Goal: Transaction & Acquisition: Purchase product/service

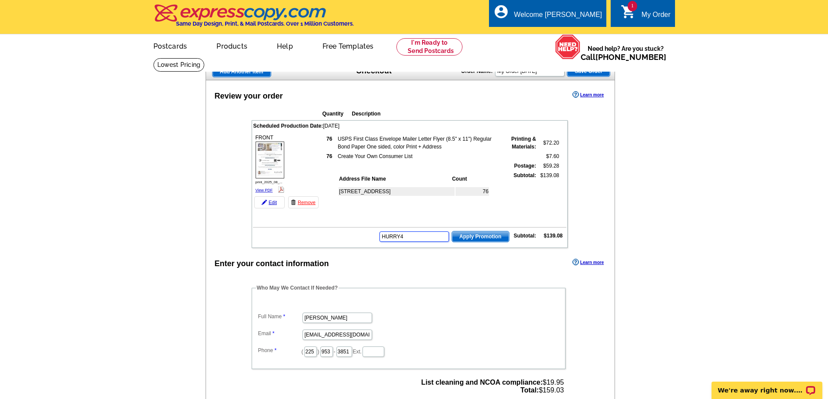
type input "HURRY40"
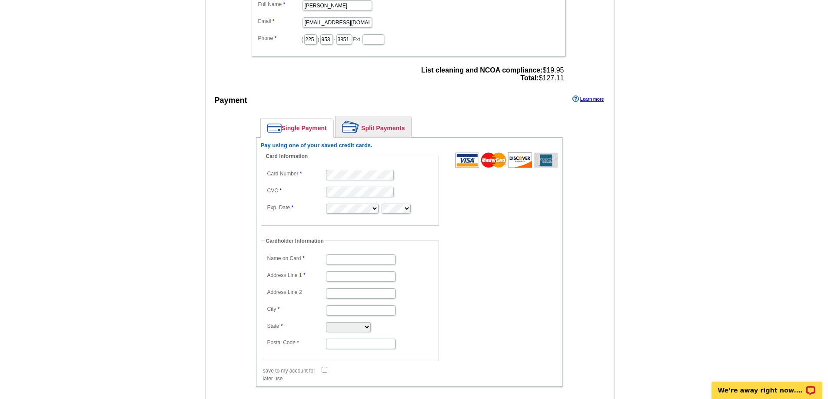
scroll to position [232, 0]
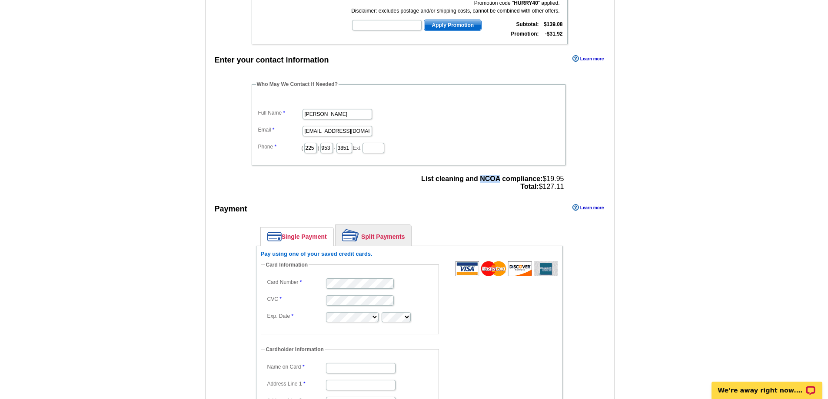
drag, startPoint x: 477, startPoint y: 179, endPoint x: 496, endPoint y: 177, distance: 19.2
click at [496, 177] on strong "List cleaning and NCOA compliance:" at bounding box center [481, 178] width 121 height 7
copy strong "NCOA"
click at [590, 153] on div "Enter your contact information Learn more Who May We Contact If Needed? Full Na…" at bounding box center [410, 309] width 409 height 512
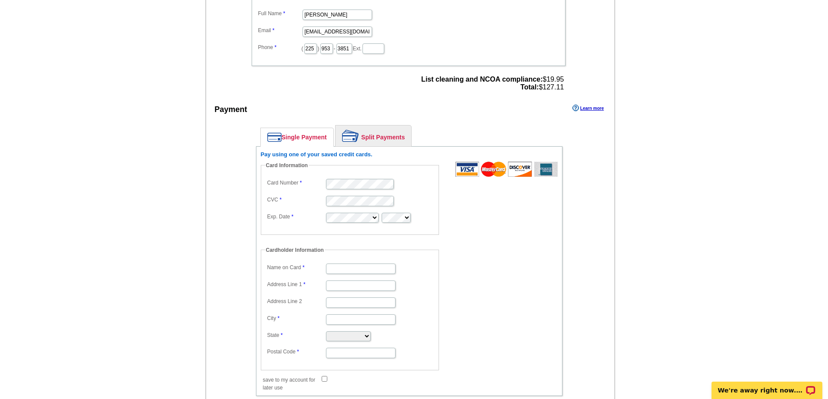
scroll to position [348, 0]
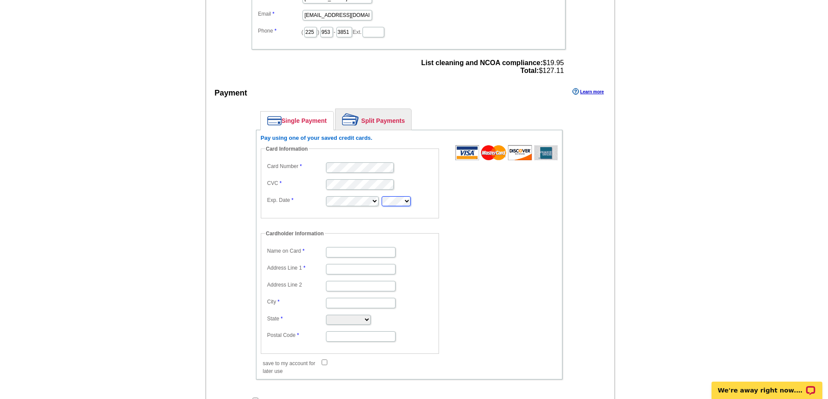
type input "[PERSON_NAME]"
click at [339, 268] on input "Address Line 1" at bounding box center [361, 269] width 70 height 10
type input "[STREET_ADDRESS]"
type input "[GEOGRAPHIC_DATA]"
type input "[PERSON_NAME]"
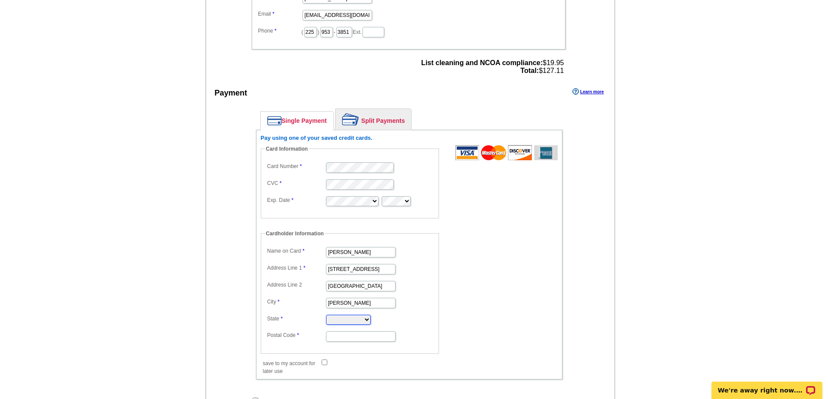
select select "LA"
type input "70754"
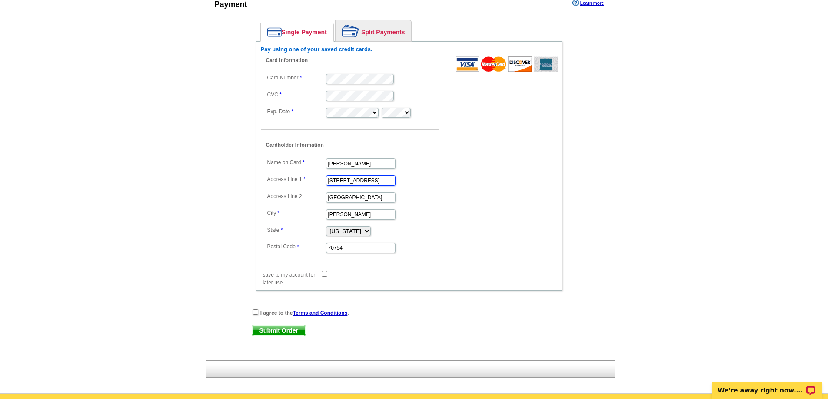
scroll to position [464, 0]
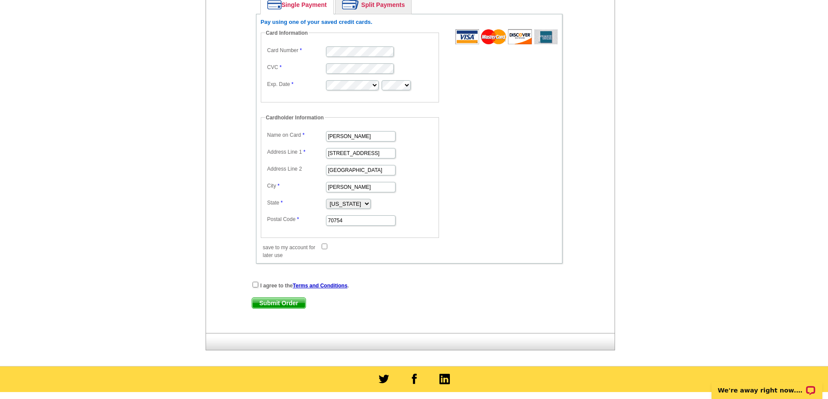
click at [325, 246] on input "save to my account for later use" at bounding box center [325, 247] width 6 height 6
checkbox input "true"
click at [255, 285] on input "checkbox" at bounding box center [255, 285] width 6 height 6
checkbox input "true"
click at [276, 302] on span "Submit Order" at bounding box center [278, 303] width 53 height 10
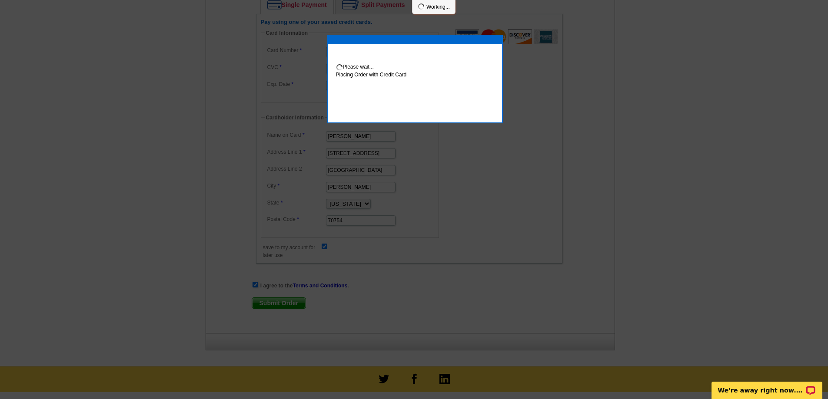
scroll to position [508, 0]
